Goal: Navigation & Orientation: Find specific page/section

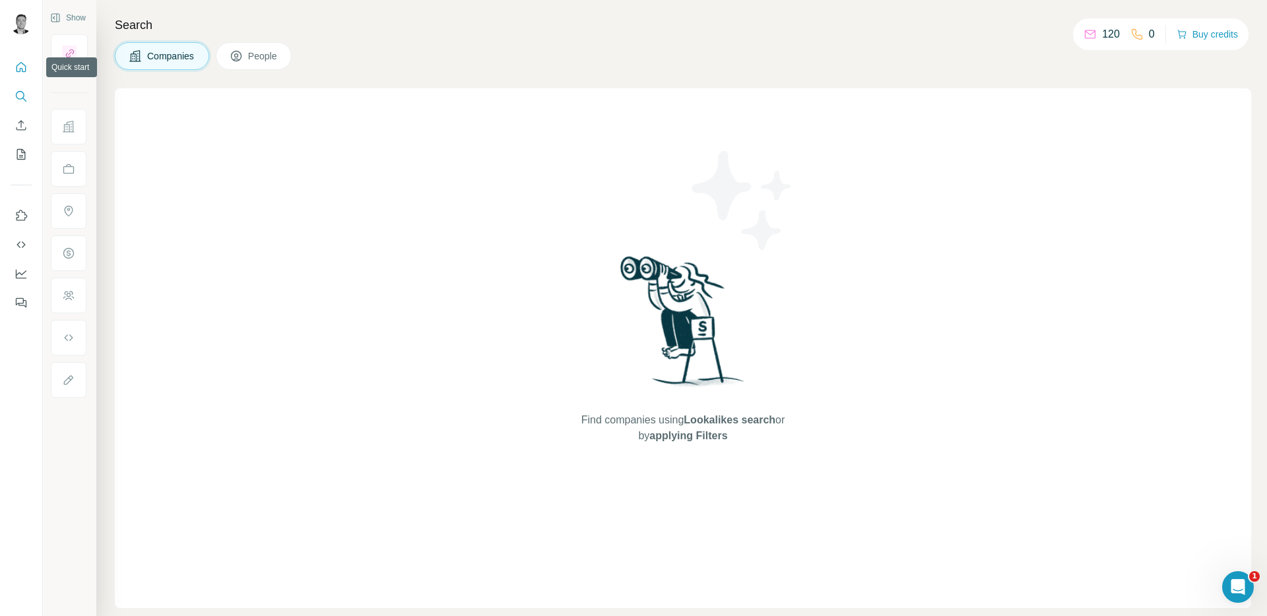
click at [25, 67] on icon "Quick start" at bounding box center [21, 67] width 10 height 10
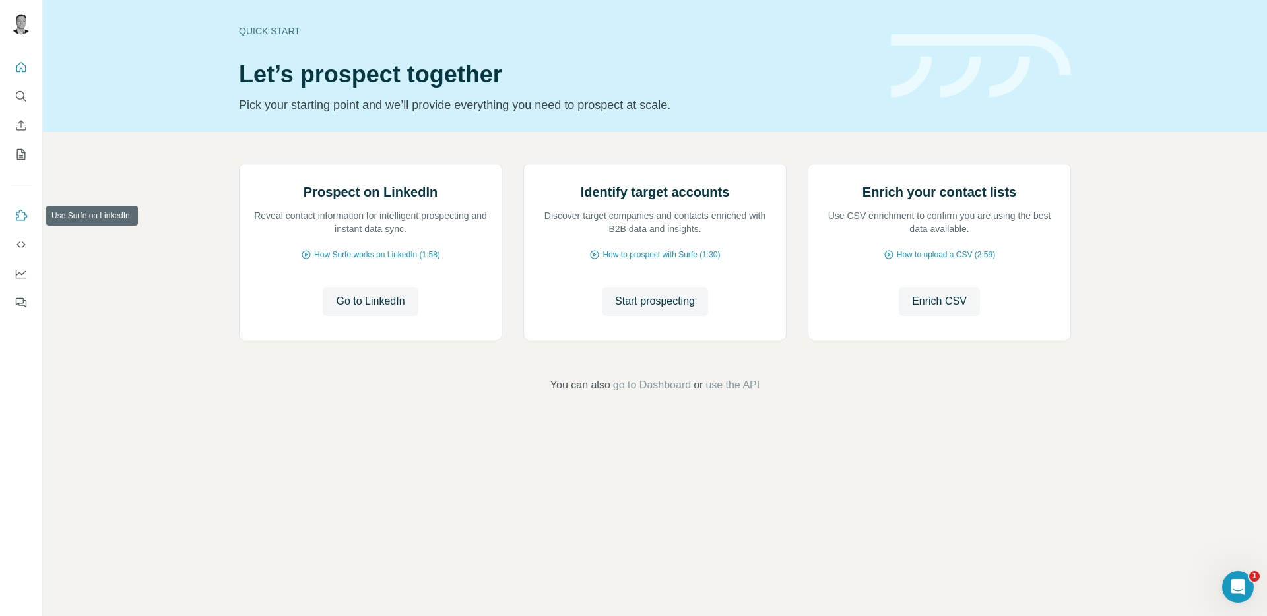
click at [19, 210] on icon "Use Surfe on LinkedIn" at bounding box center [21, 215] width 13 height 13
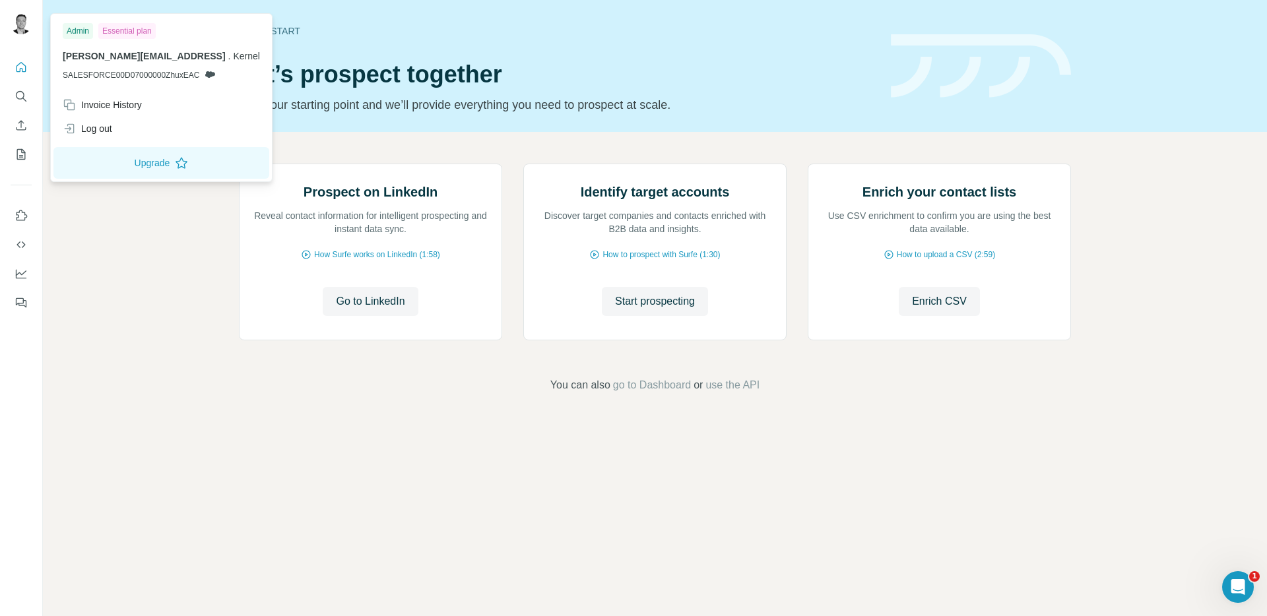
click at [15, 19] on img at bounding box center [21, 23] width 21 height 21
click at [23, 73] on icon "Quick start" at bounding box center [21, 67] width 13 height 13
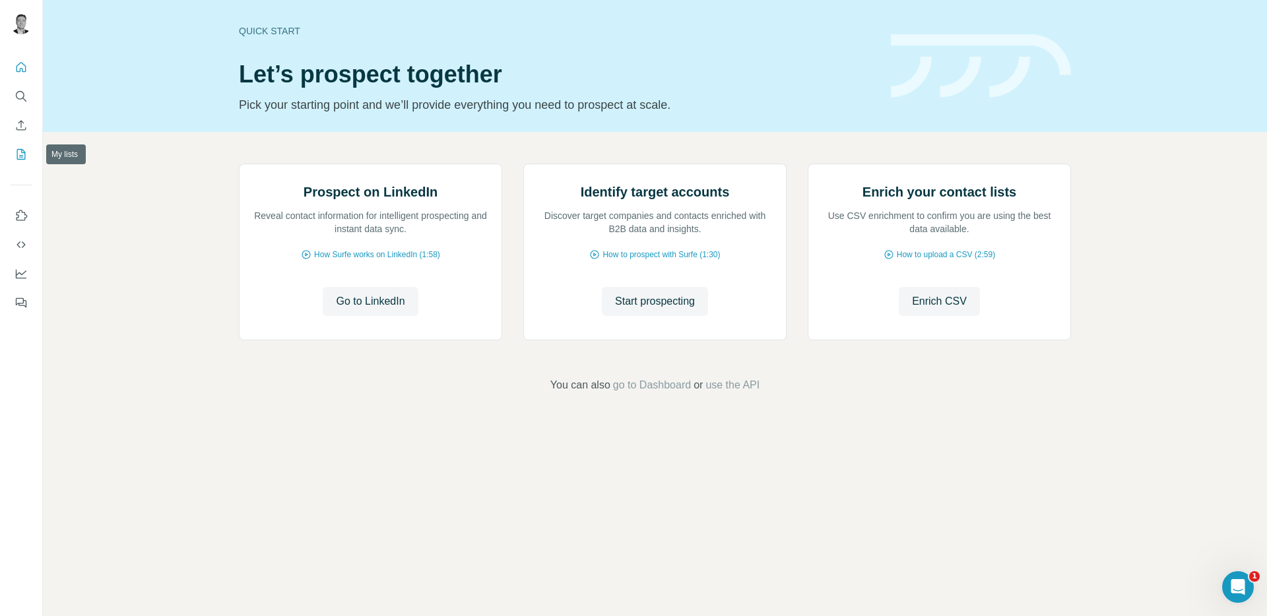
click at [16, 154] on icon "My lists" at bounding box center [21, 154] width 13 height 13
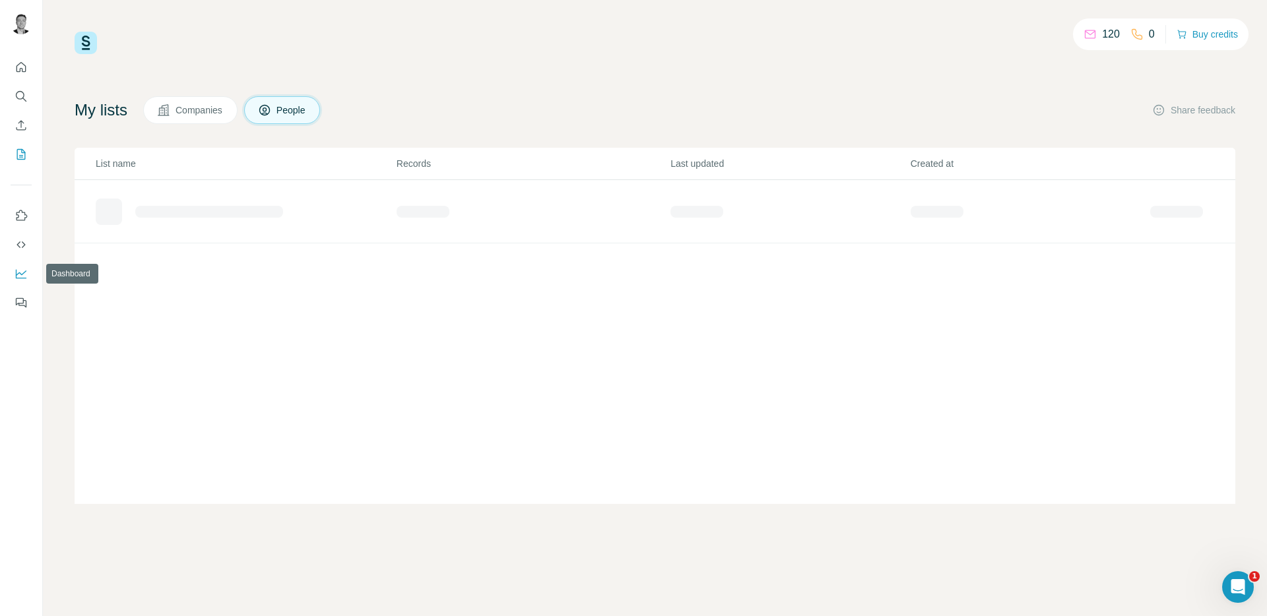
click at [20, 272] on icon "Dashboard" at bounding box center [21, 273] width 13 height 13
click at [18, 239] on icon "Use Surfe API" at bounding box center [21, 244] width 13 height 13
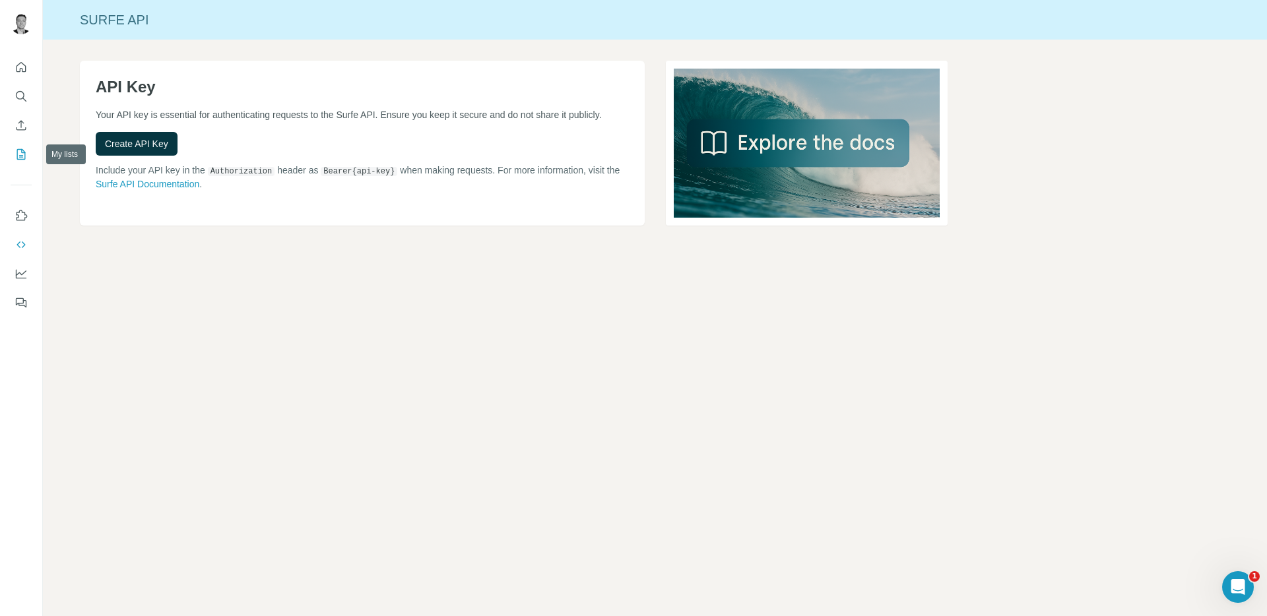
click at [25, 160] on icon "My lists" at bounding box center [21, 154] width 13 height 13
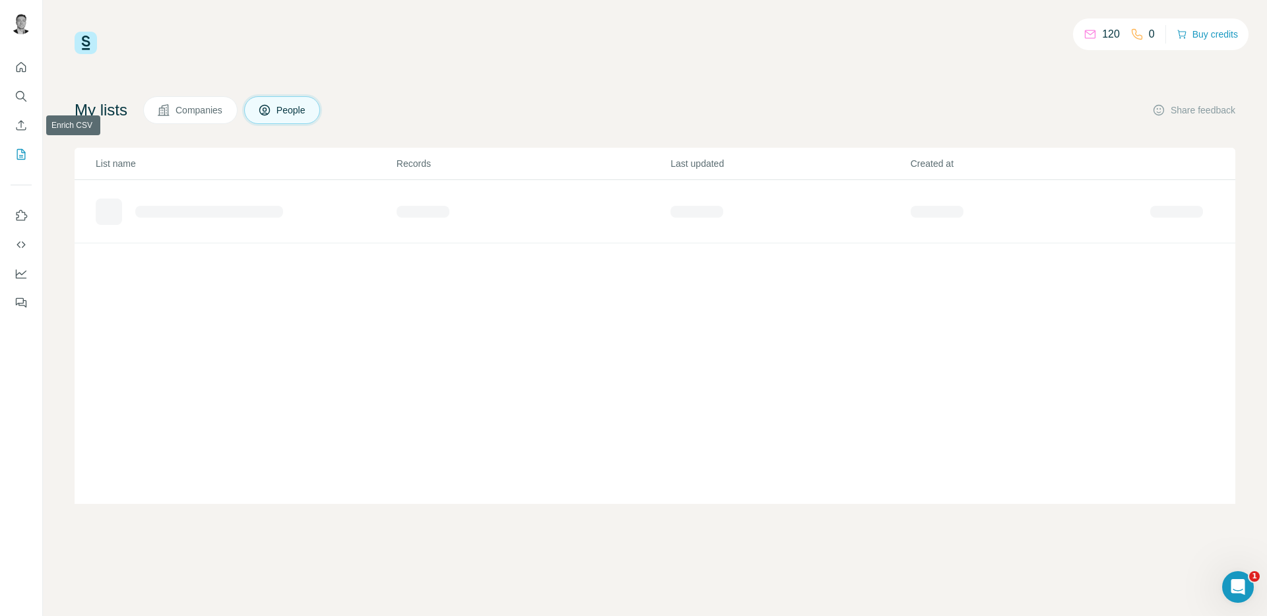
click at [30, 108] on button "Search" at bounding box center [21, 96] width 21 height 24
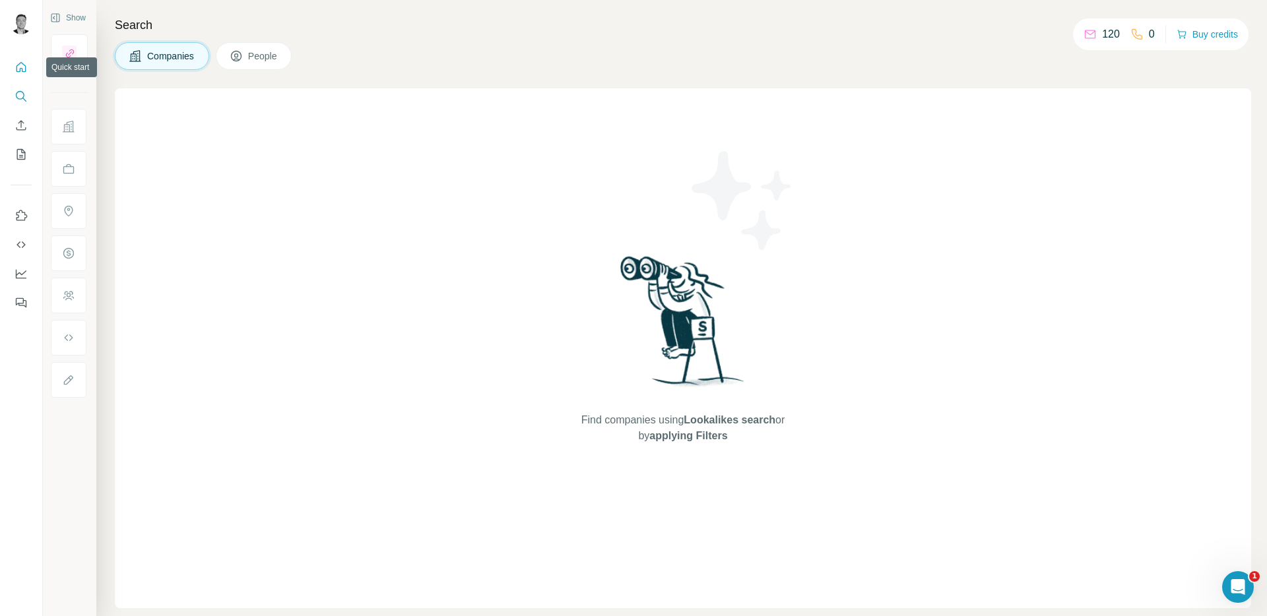
click at [18, 68] on icon "Quick start" at bounding box center [21, 67] width 13 height 13
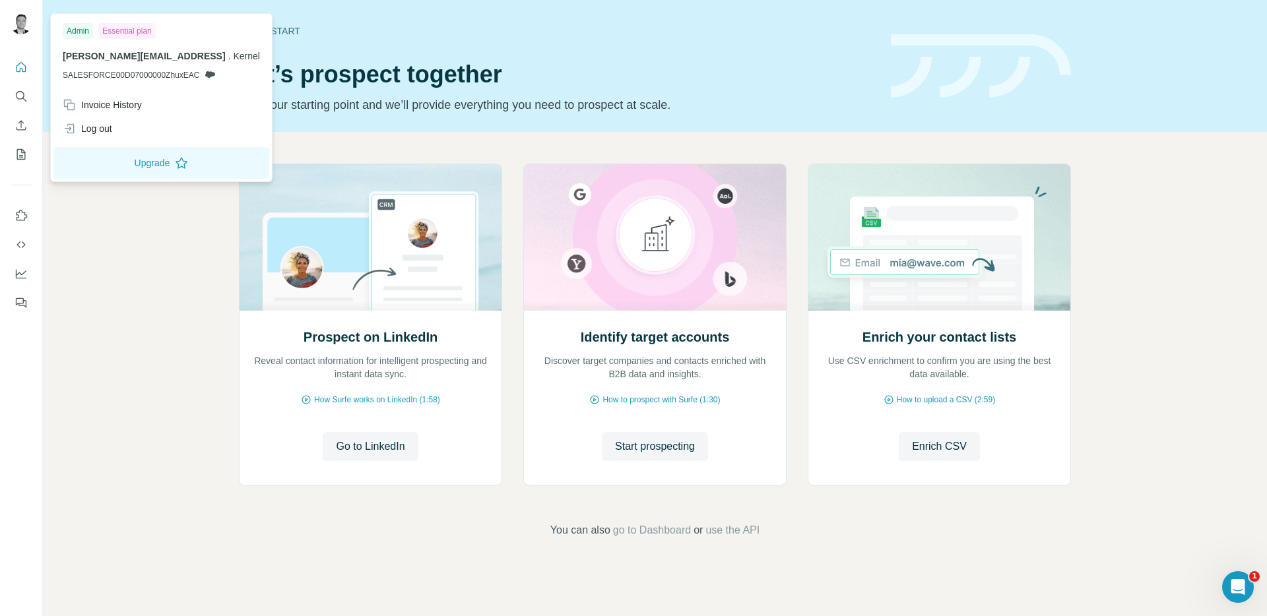
click at [83, 59] on span "[PERSON_NAME][EMAIL_ADDRESS]" at bounding box center [144, 56] width 163 height 11
click at [138, 30] on div "Essential plan" at bounding box center [126, 31] width 57 height 16
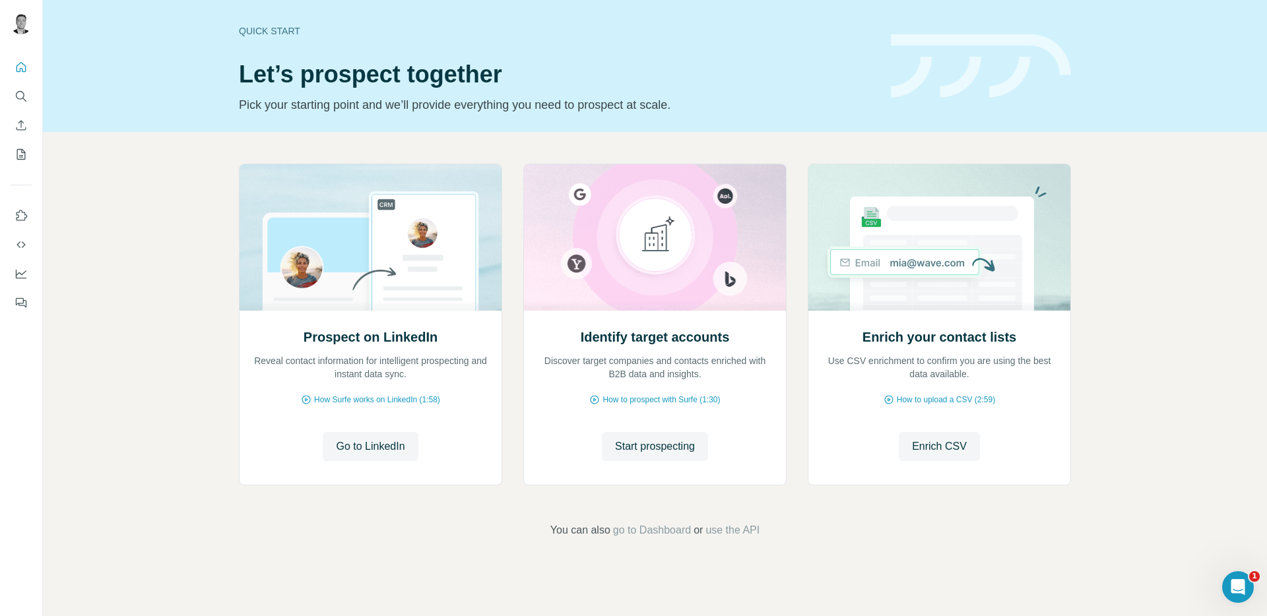
click at [151, 426] on div "Prospect on LinkedIn Reveal contact information for intelligent prospecting and…" at bounding box center [655, 351] width 1224 height 438
